Goal: Book appointment/travel/reservation

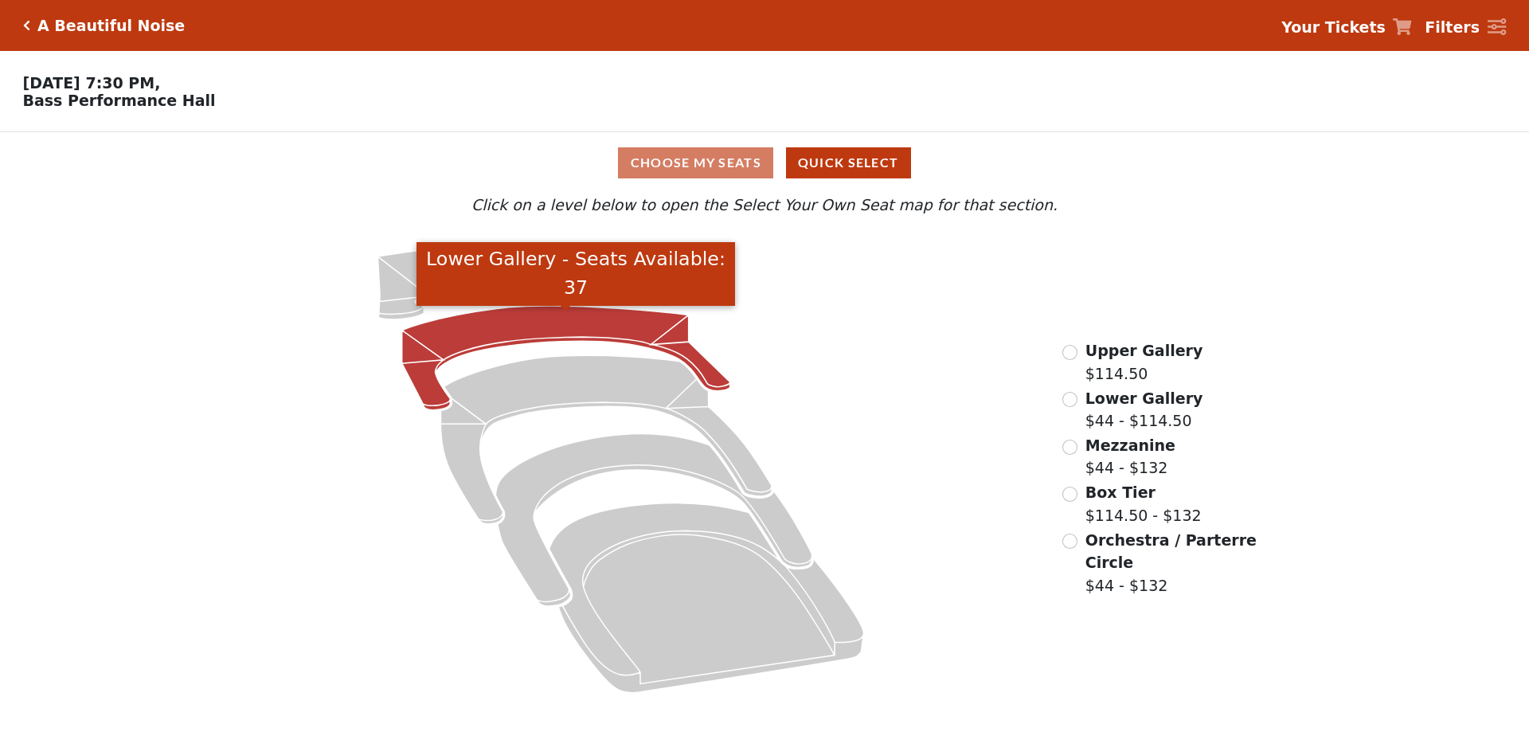
click at [536, 334] on icon "Lower Gallery - Seats Available: 37" at bounding box center [566, 358] width 328 height 104
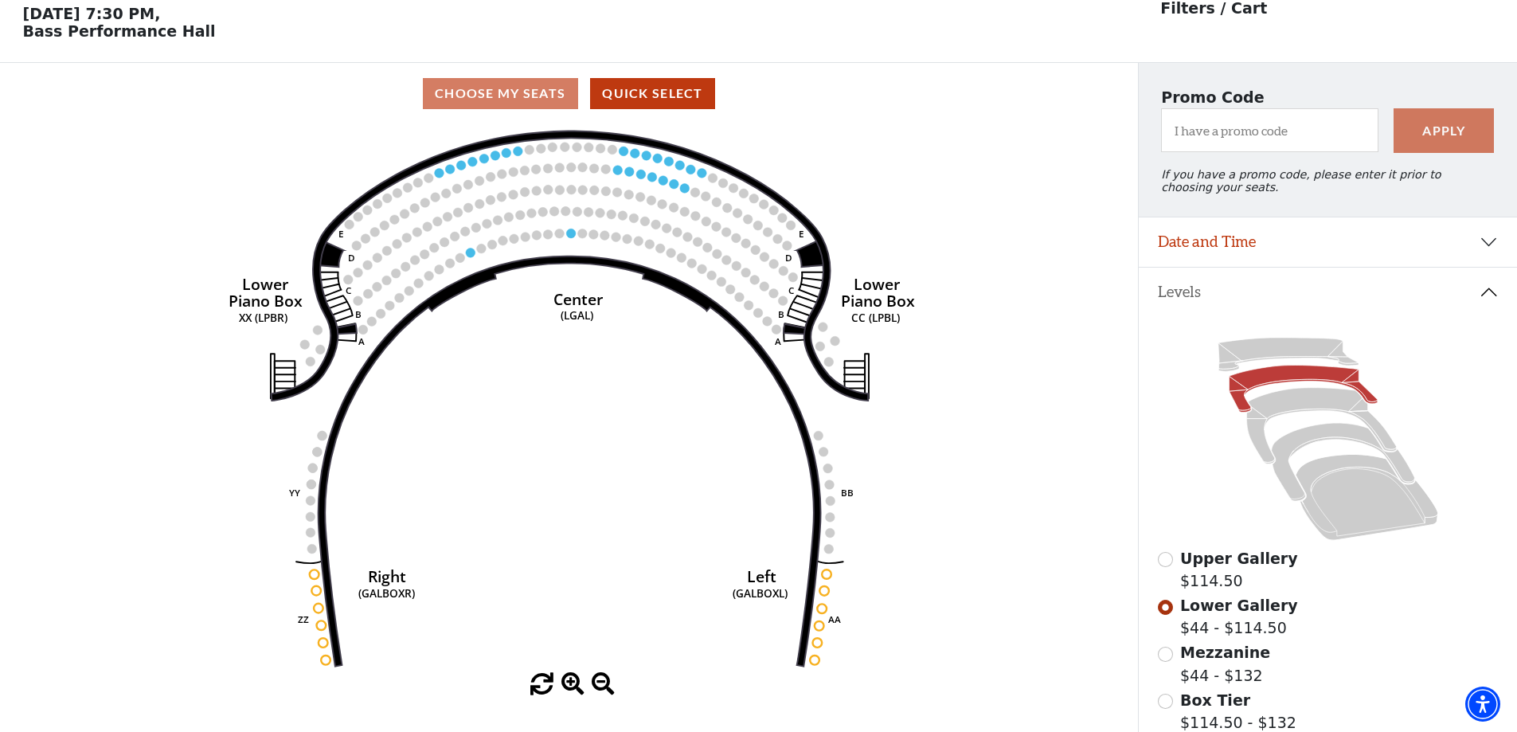
scroll to position [74, 0]
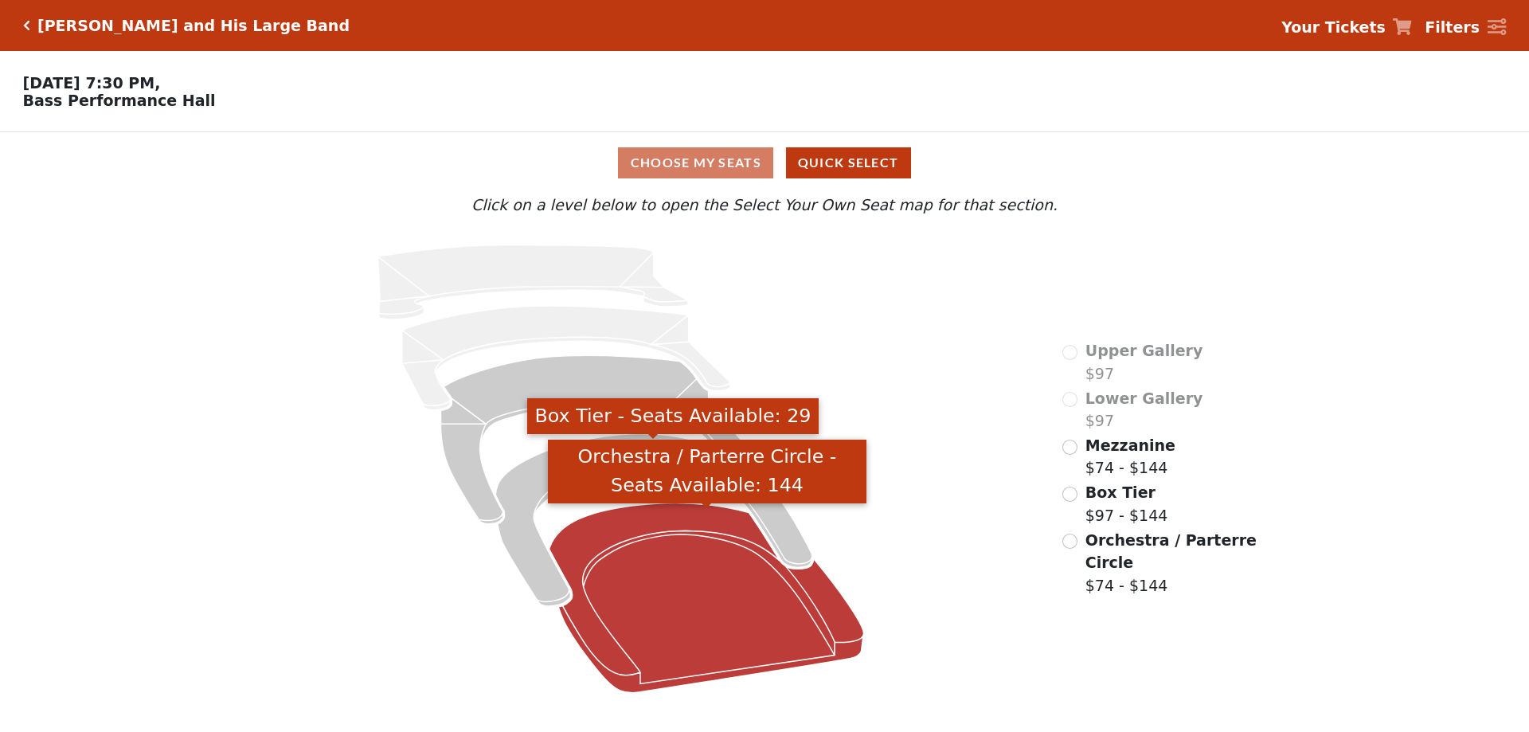
click at [635, 525] on icon "Orchestra / Parterre Circle - Seats Available: 144" at bounding box center [707, 598] width 315 height 190
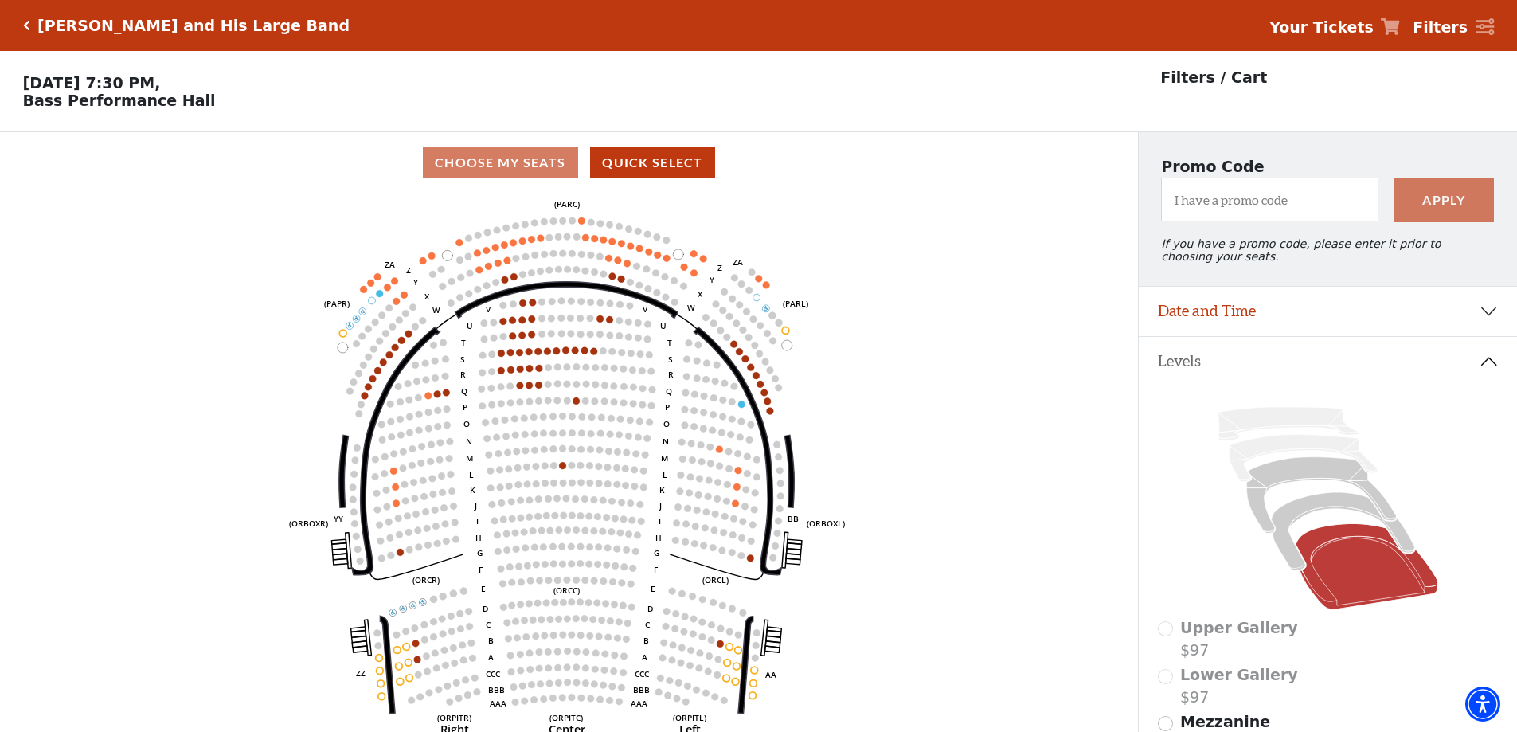
scroll to position [74, 0]
